Goal: Check status: Check status

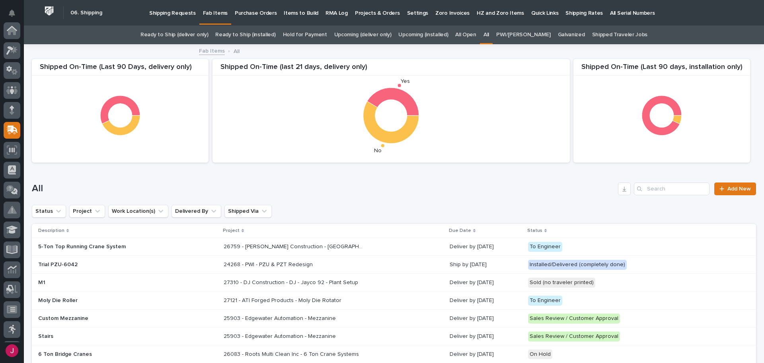
scroll to position [99, 0]
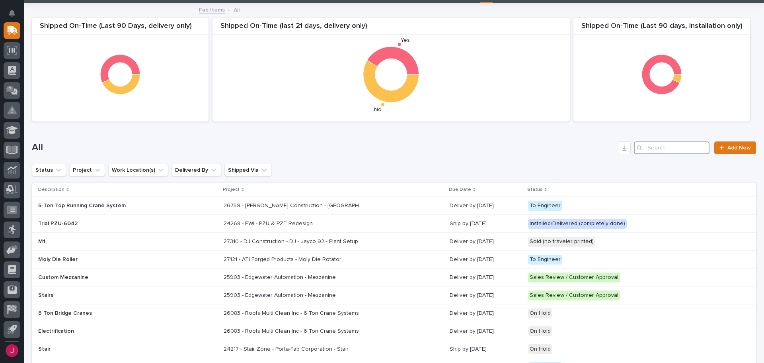
click at [667, 150] on input "Search" at bounding box center [672, 147] width 76 height 13
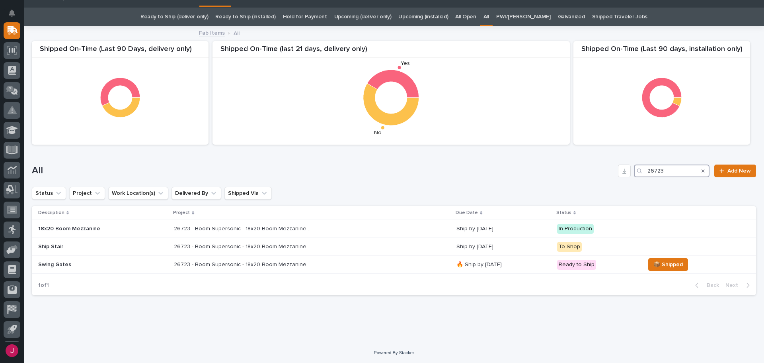
scroll to position [19, 0]
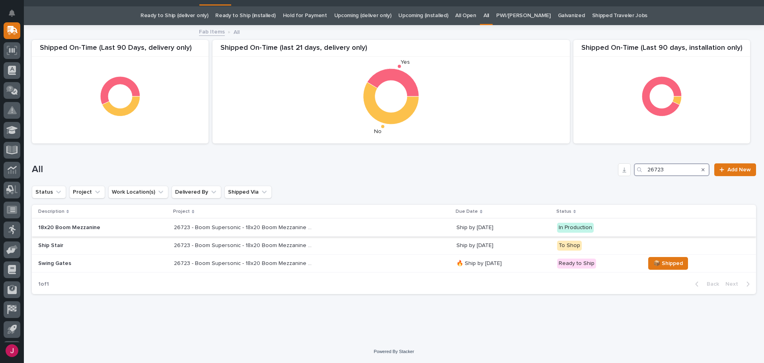
type input "26723"
click at [263, 224] on p "26723 - Boom Supersonic - 18x20 Boom Mezzanine R1" at bounding box center [244, 226] width 141 height 8
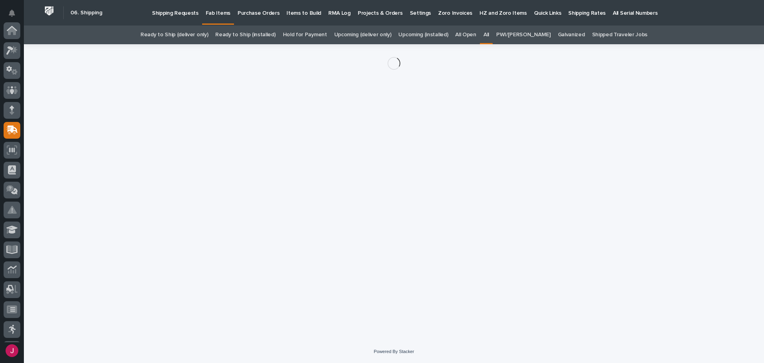
scroll to position [99, 0]
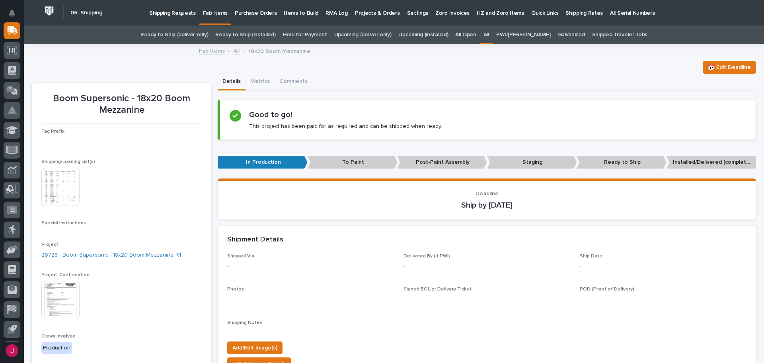
click at [58, 191] on img at bounding box center [60, 187] width 38 height 38
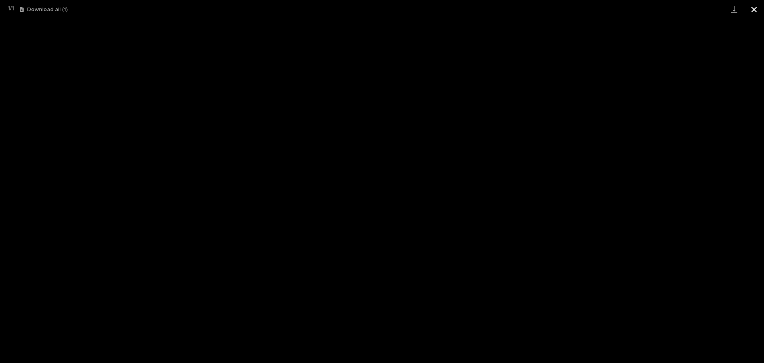
click at [755, 10] on button "Close gallery" at bounding box center [754, 9] width 20 height 19
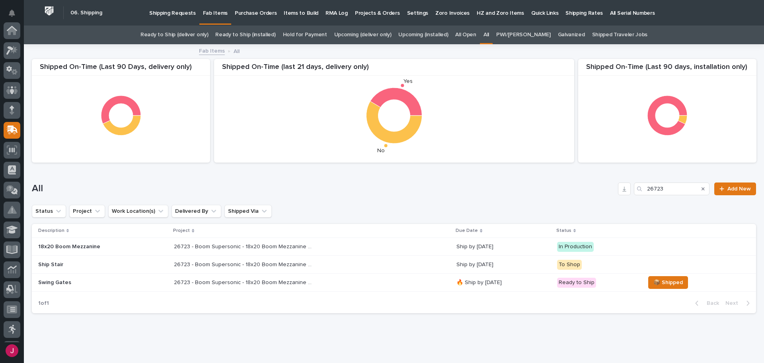
scroll to position [99, 0]
click at [245, 263] on p "26723 - Boom Supersonic - 18x20 Boom Mezzanine R1" at bounding box center [244, 263] width 141 height 8
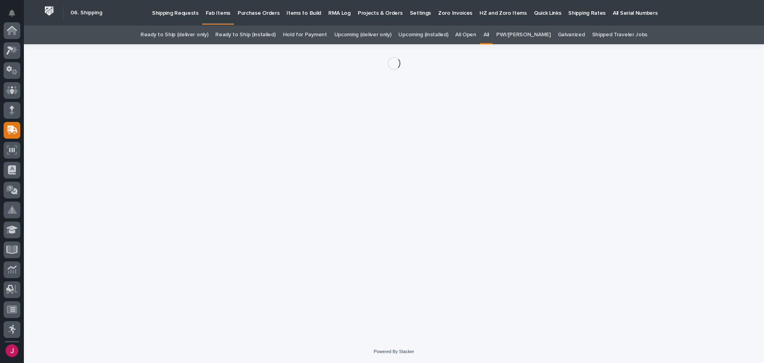
scroll to position [99, 0]
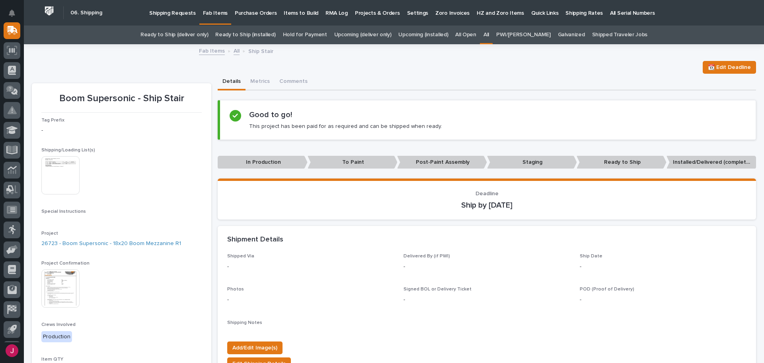
click at [51, 183] on img at bounding box center [60, 175] width 38 height 38
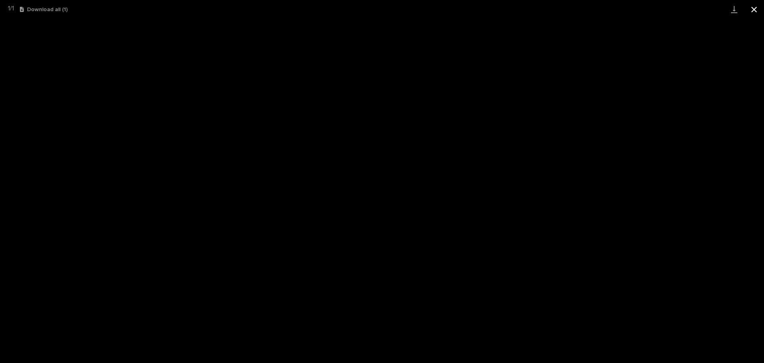
click at [756, 5] on button "Close gallery" at bounding box center [754, 9] width 20 height 19
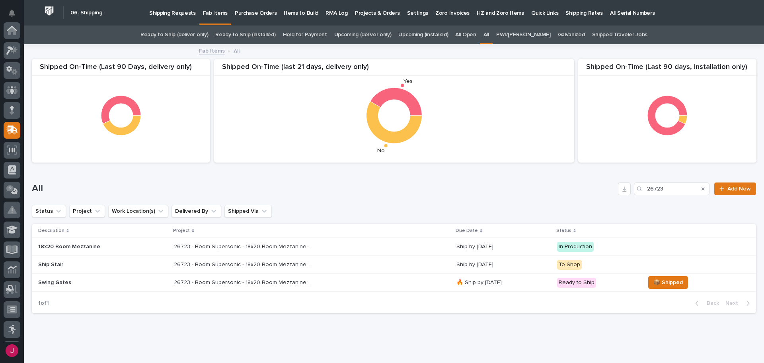
scroll to position [99, 0]
click at [207, 36] on link "Ready to Ship (deliver only)" at bounding box center [174, 34] width 68 height 19
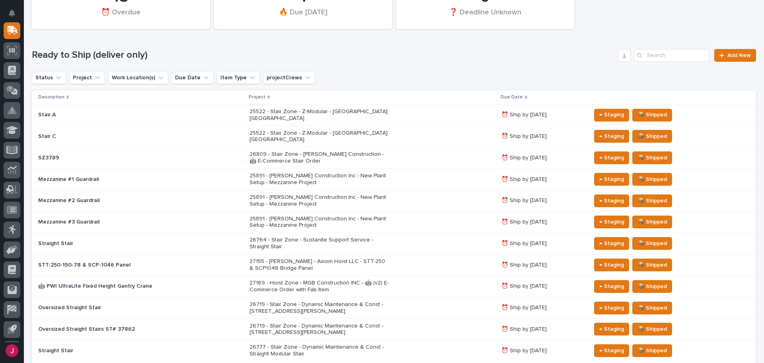
scroll to position [119, 0]
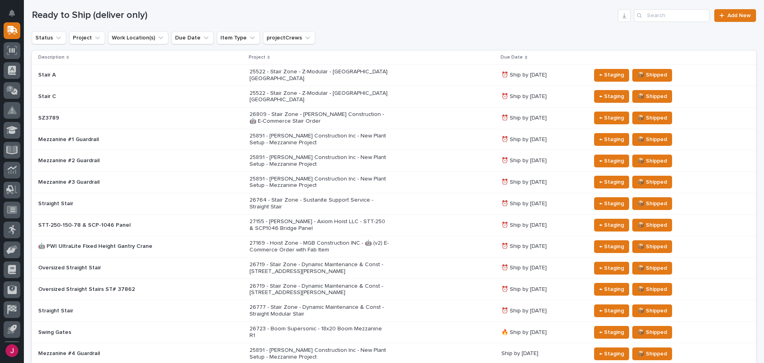
click at [286, 111] on p "26809 - Stair Zone - [PERSON_NAME] Construction - 🤖 E-Commerce Stair Order" at bounding box center [319, 118] width 139 height 14
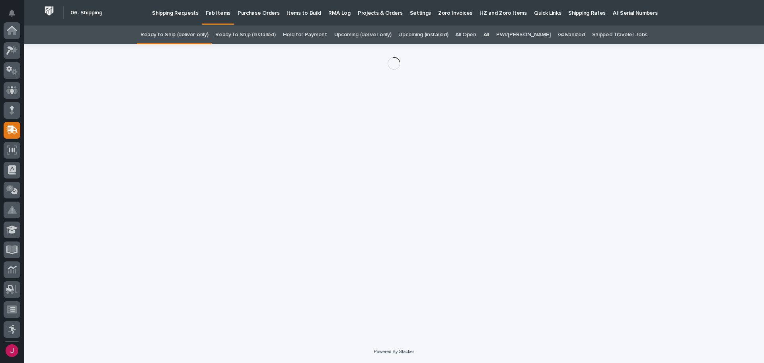
scroll to position [99, 0]
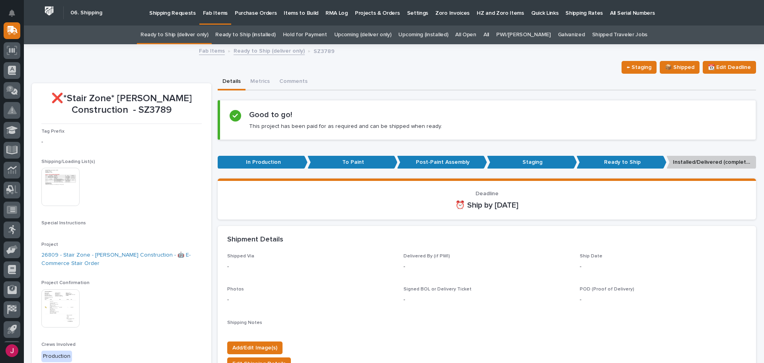
click at [74, 188] on img at bounding box center [60, 187] width 38 height 38
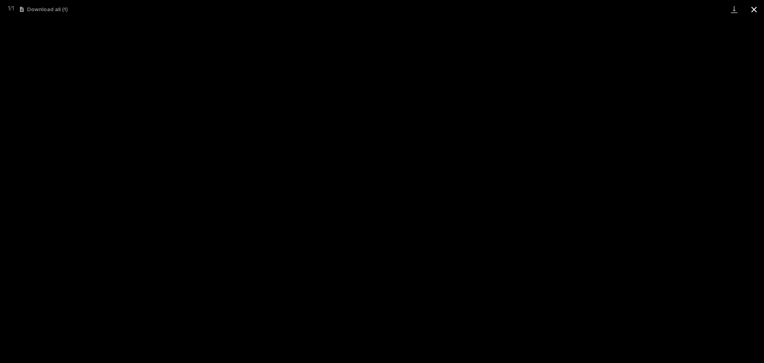
click at [753, 9] on button "Close gallery" at bounding box center [754, 9] width 20 height 19
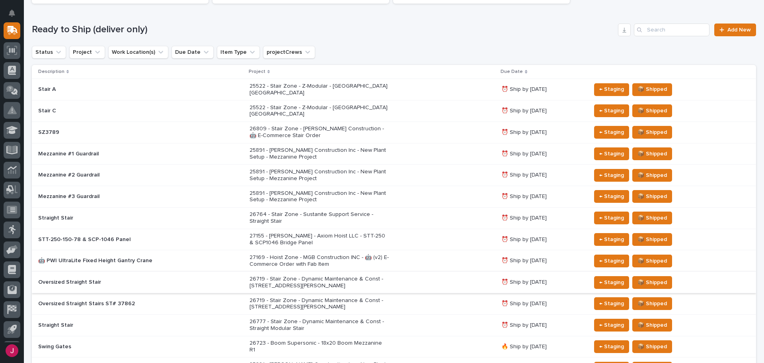
scroll to position [145, 0]
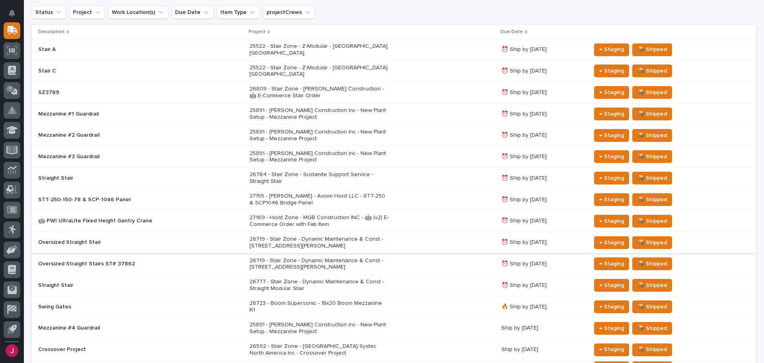
click at [304, 193] on p "27155 - [PERSON_NAME] - Axiom Hoist LLC - STT-250 & SCP1046 Bridge Panel" at bounding box center [319, 200] width 139 height 14
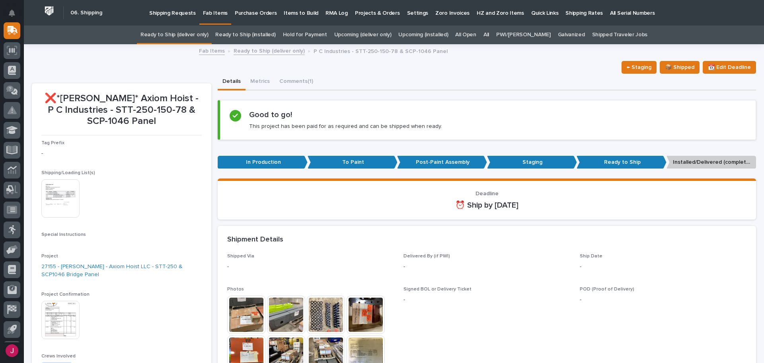
click at [59, 202] on img at bounding box center [60, 198] width 38 height 38
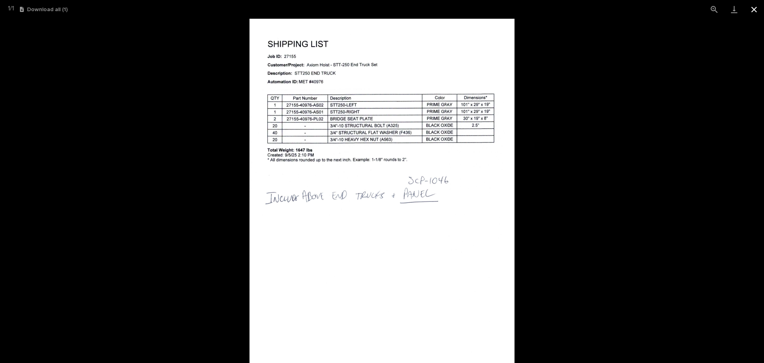
click at [755, 11] on button "Close gallery" at bounding box center [754, 9] width 20 height 19
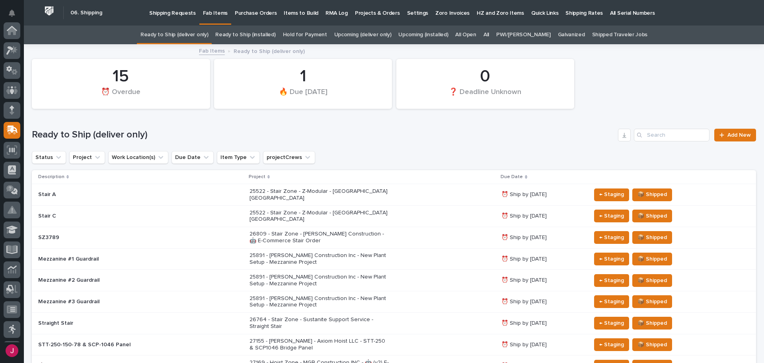
scroll to position [25, 0]
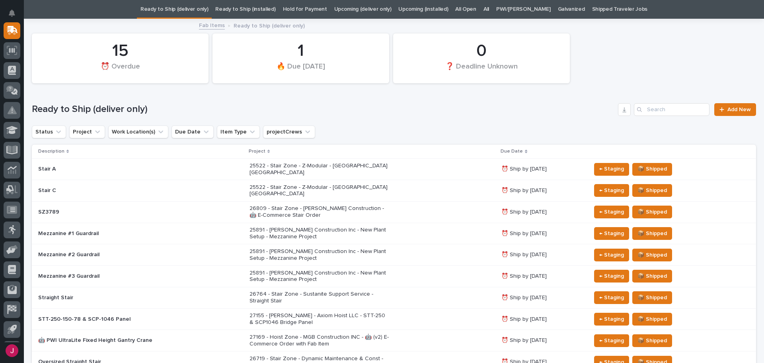
click at [302, 312] on p "27155 - [PERSON_NAME] - Axiom Hoist LLC - STT-250 & SCP1046 Bridge Panel" at bounding box center [319, 319] width 139 height 14
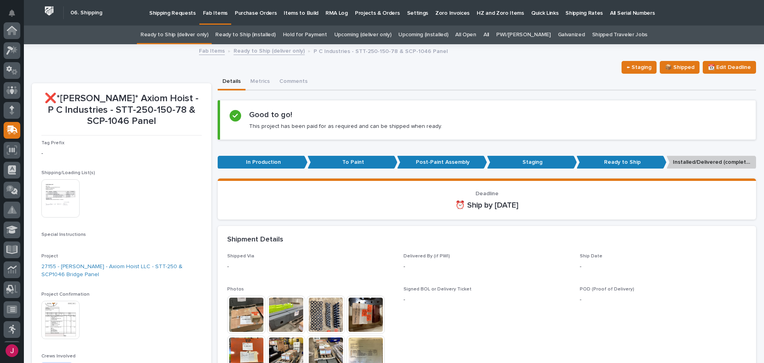
scroll to position [99, 0]
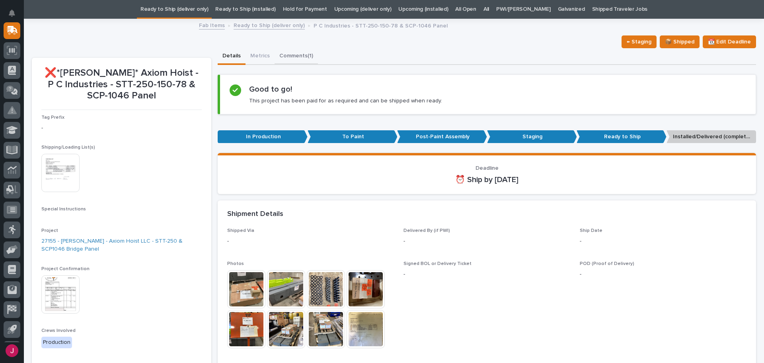
click at [300, 57] on button "Comments (1)" at bounding box center [296, 56] width 43 height 17
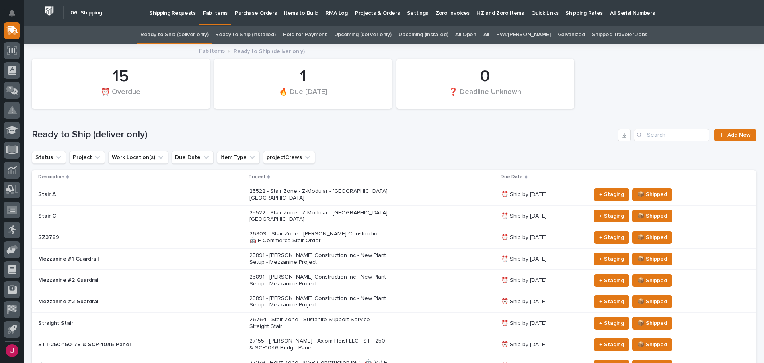
scroll to position [25, 0]
